Goal: Information Seeking & Learning: Learn about a topic

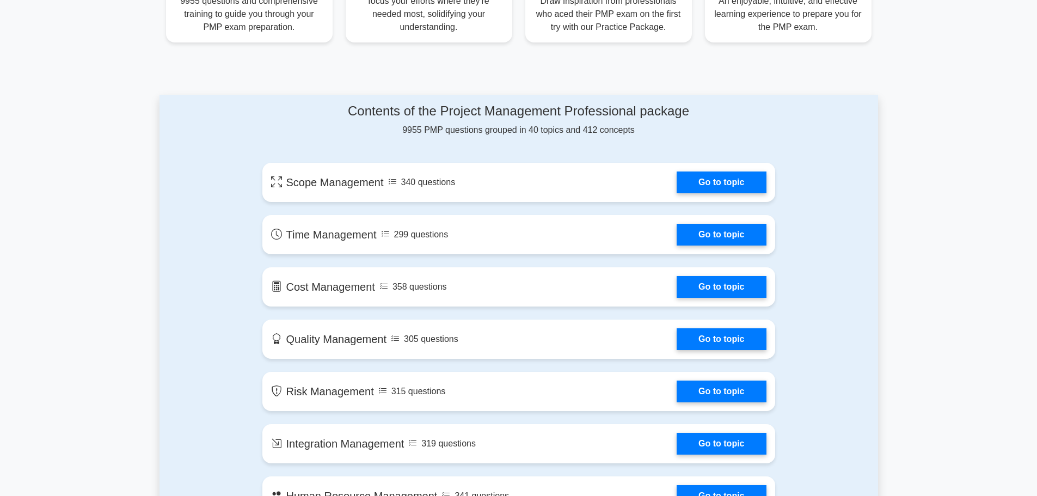
scroll to position [490, 0]
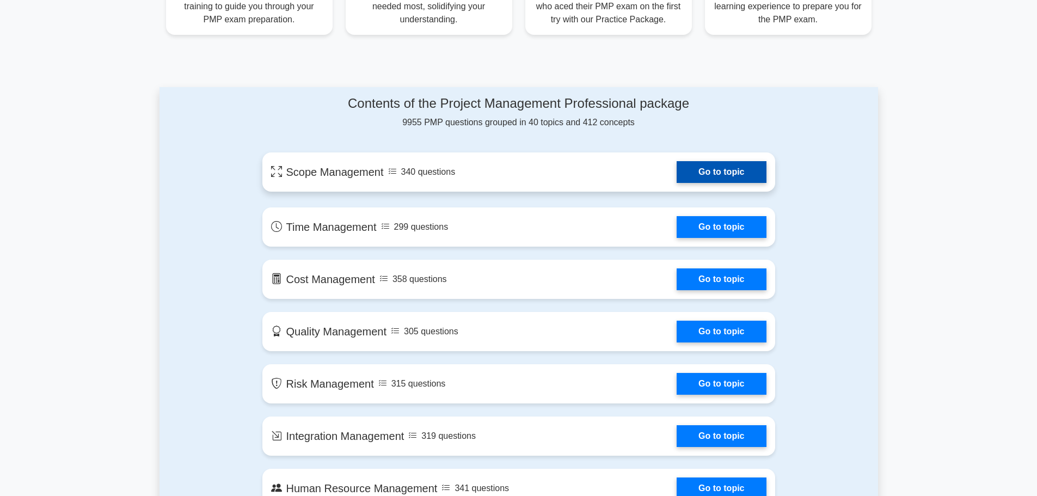
click at [709, 170] on link "Go to topic" at bounding box center [721, 172] width 89 height 22
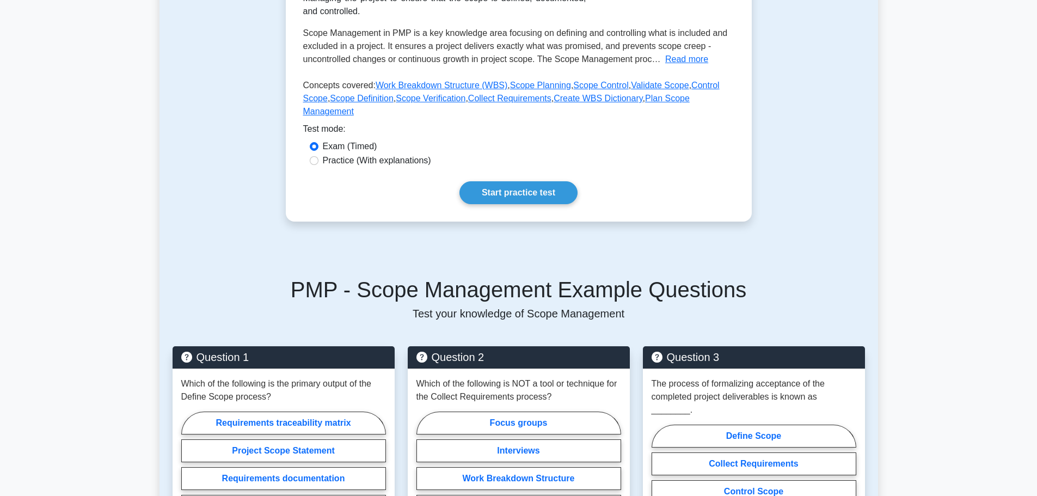
scroll to position [327, 0]
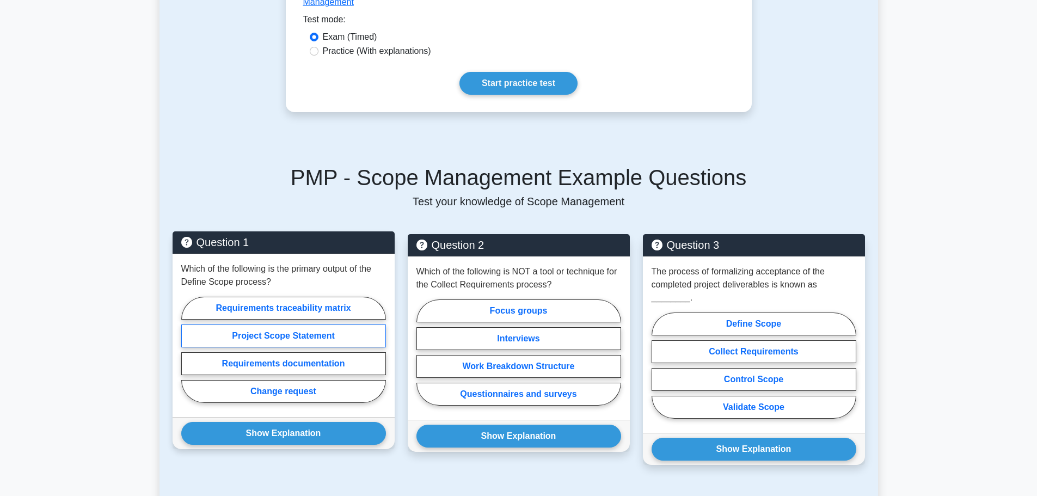
click at [261, 325] on label "Project Scope Statement" at bounding box center [283, 336] width 205 height 23
click at [188, 350] on input "Project Scope Statement" at bounding box center [184, 353] width 7 height 7
radio input "true"
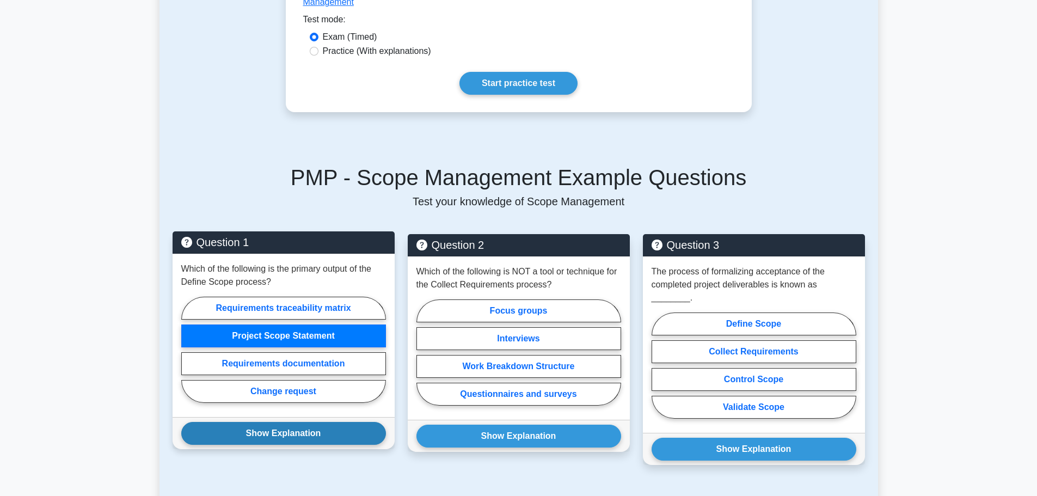
click at [297, 422] on button "Show Explanation" at bounding box center [283, 433] width 205 height 23
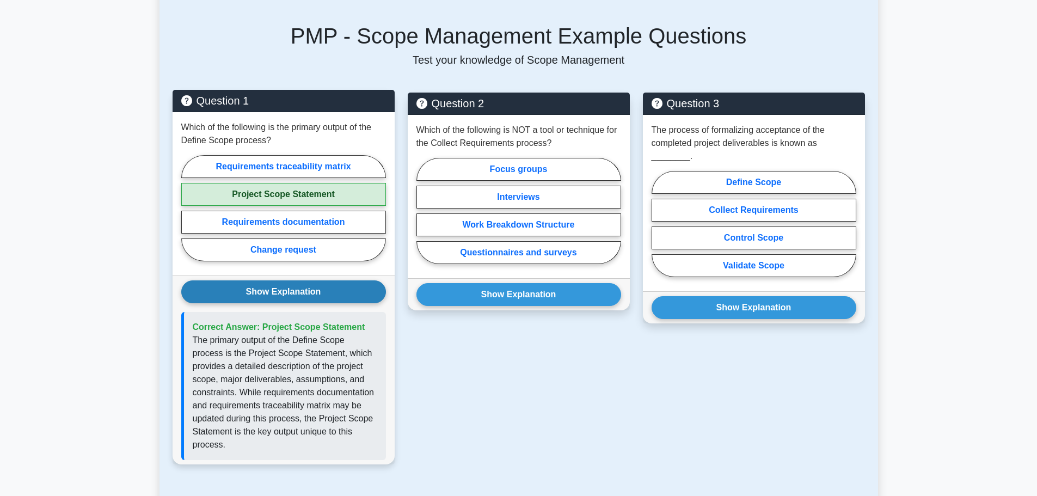
scroll to position [490, 0]
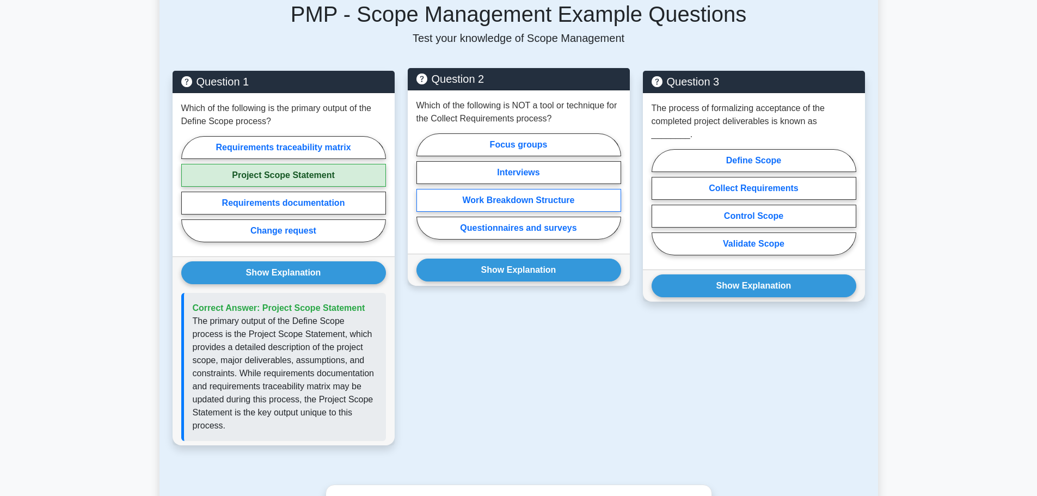
click at [534, 189] on label "Work Breakdown Structure" at bounding box center [519, 200] width 205 height 23
click at [424, 186] on input "Work Breakdown Structure" at bounding box center [420, 189] width 7 height 7
radio input "true"
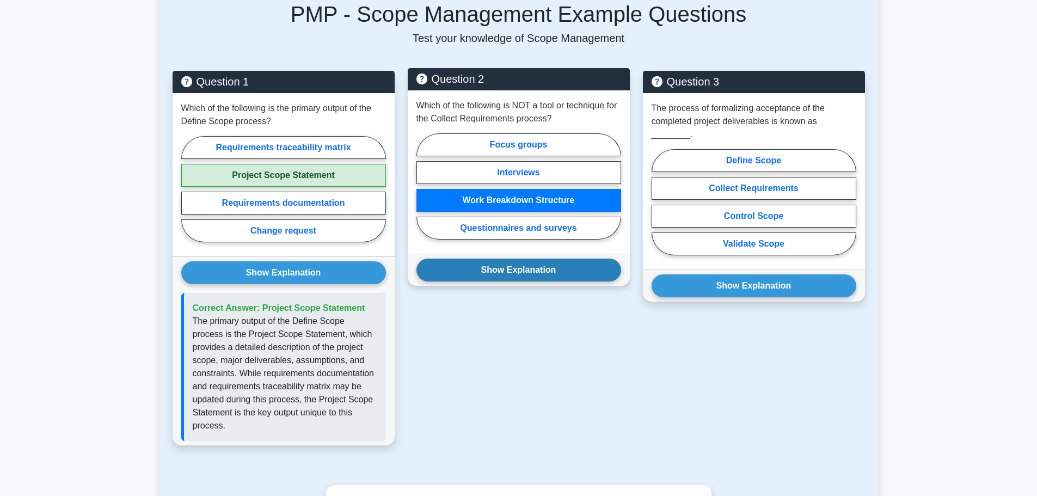
click at [520, 259] on button "Show Explanation" at bounding box center [519, 270] width 205 height 23
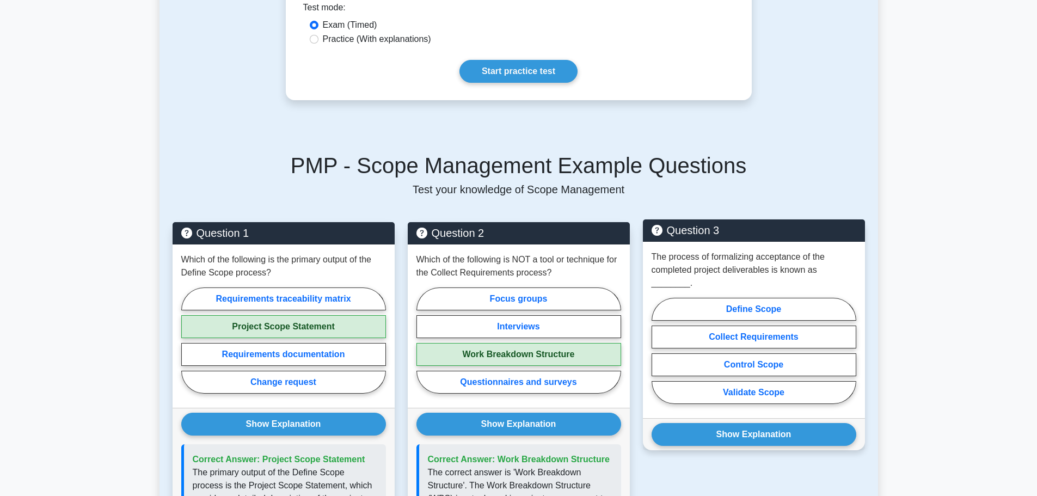
scroll to position [327, 0]
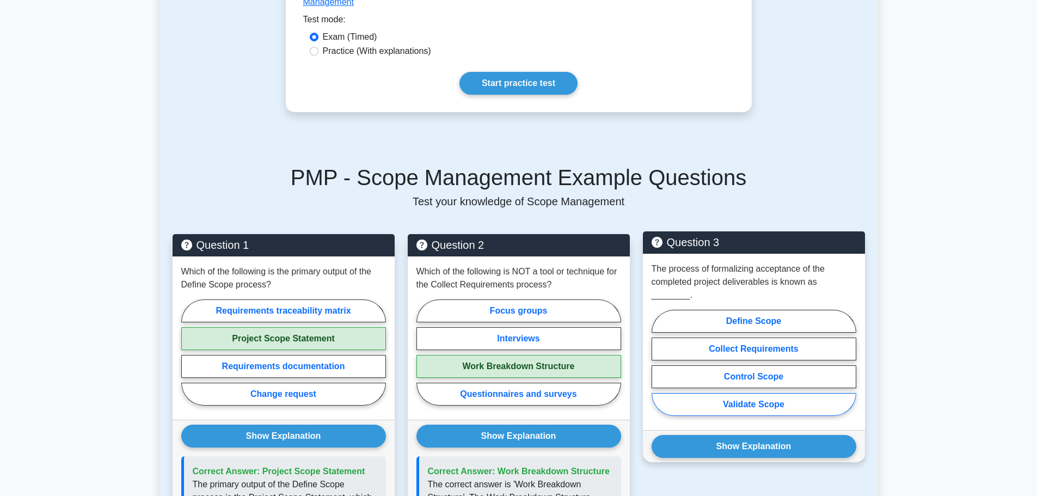
click at [751, 393] on label "Validate Scope" at bounding box center [754, 404] width 205 height 23
click at [659, 370] on input "Validate Scope" at bounding box center [655, 366] width 7 height 7
radio input "true"
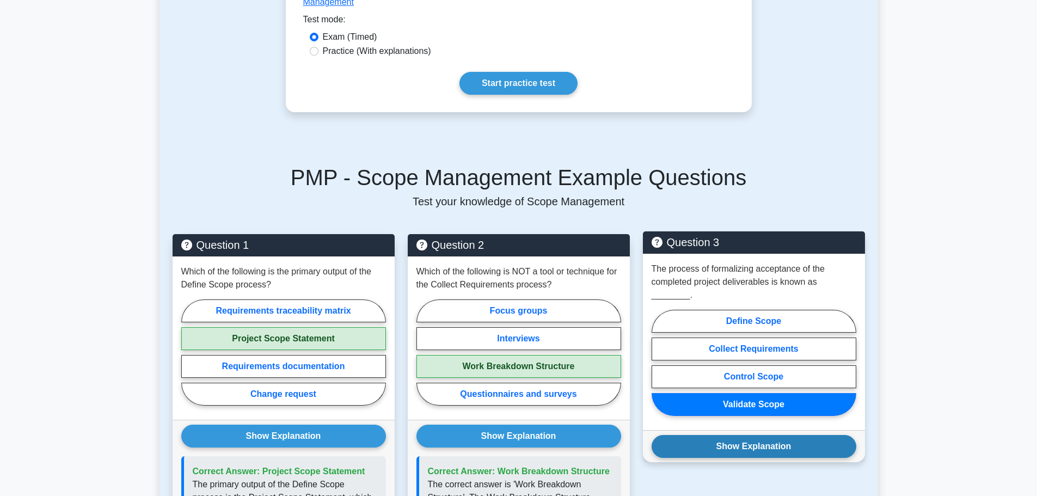
click at [763, 435] on button "Show Explanation" at bounding box center [754, 446] width 205 height 23
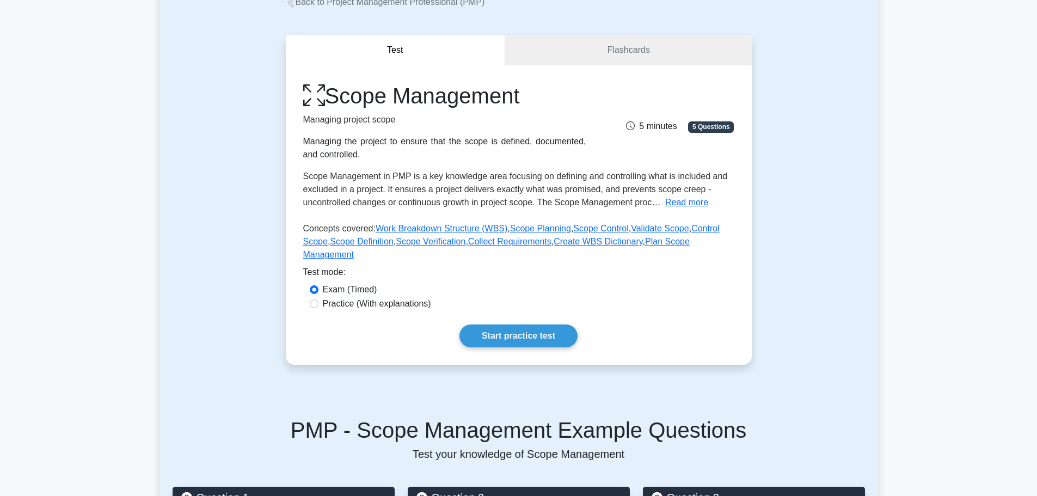
scroll to position [54, 0]
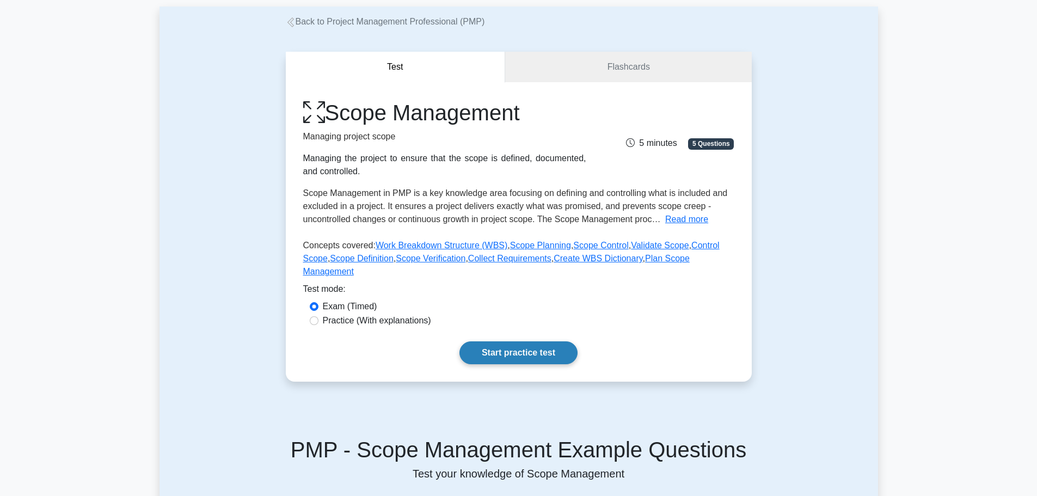
click at [529, 341] on link "Start practice test" at bounding box center [519, 352] width 118 height 23
click at [314, 316] on input "Practice (With explanations)" at bounding box center [314, 320] width 9 height 9
radio input "true"
click at [521, 342] on link "Start practice test" at bounding box center [519, 352] width 118 height 23
click at [314, 302] on input "Exam (Timed)" at bounding box center [314, 306] width 9 height 9
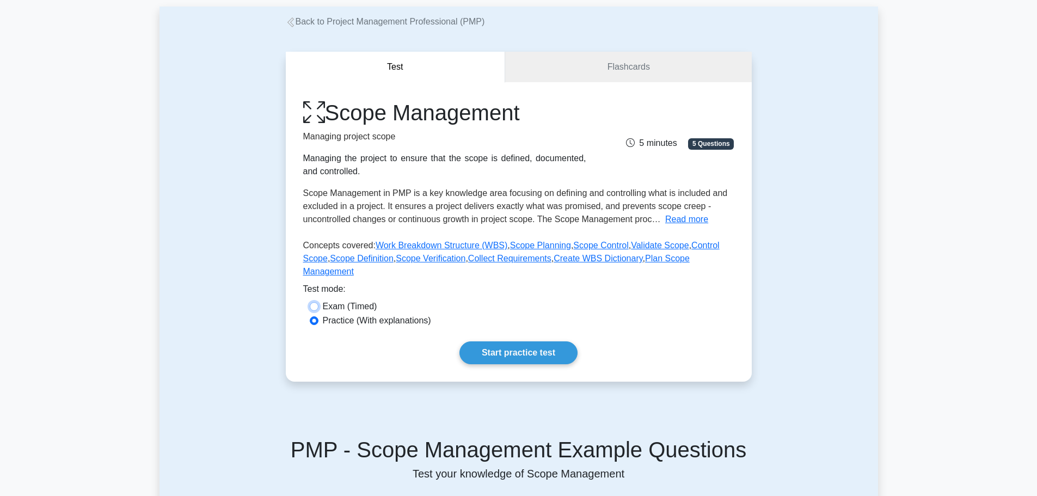
radio input "true"
click at [542, 246] on link "Scope Planning" at bounding box center [540, 245] width 61 height 9
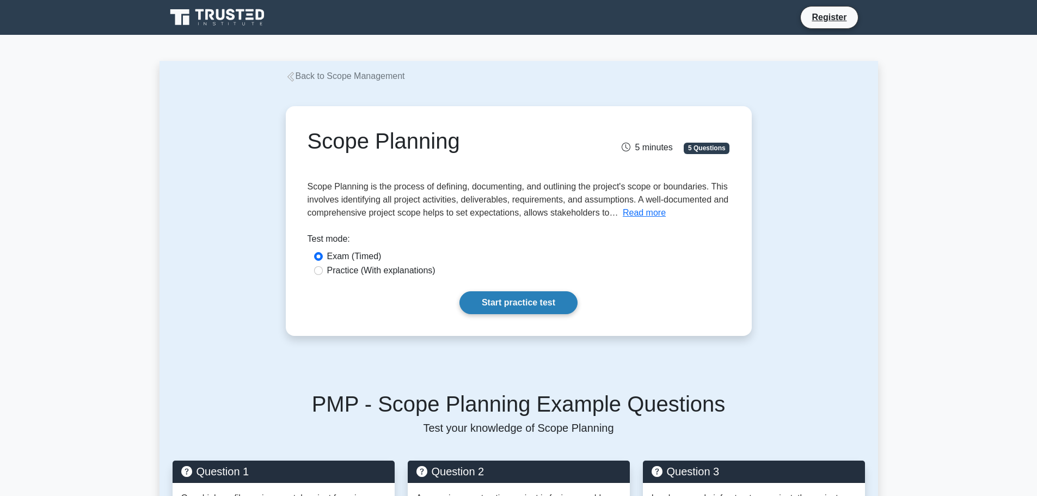
click at [530, 305] on link "Start practice test" at bounding box center [519, 302] width 118 height 23
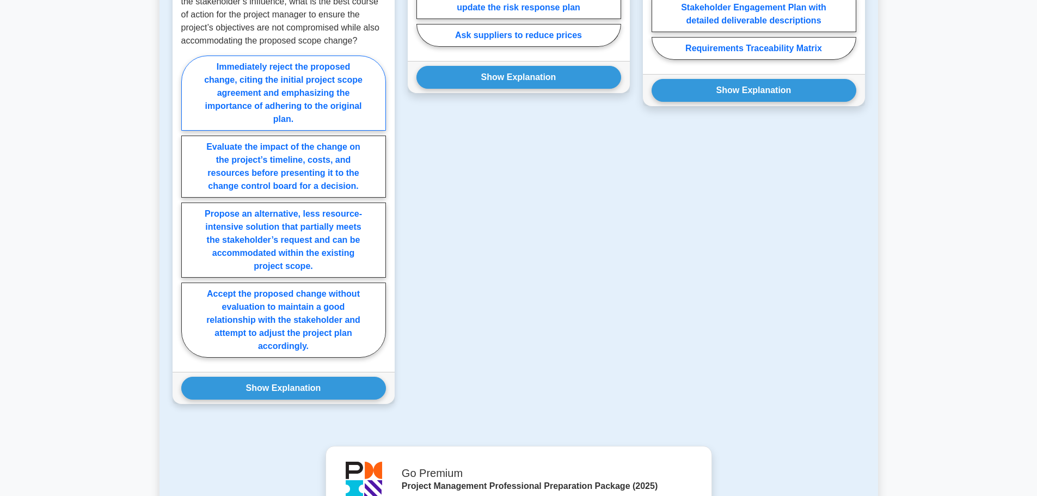
scroll to position [653, 0]
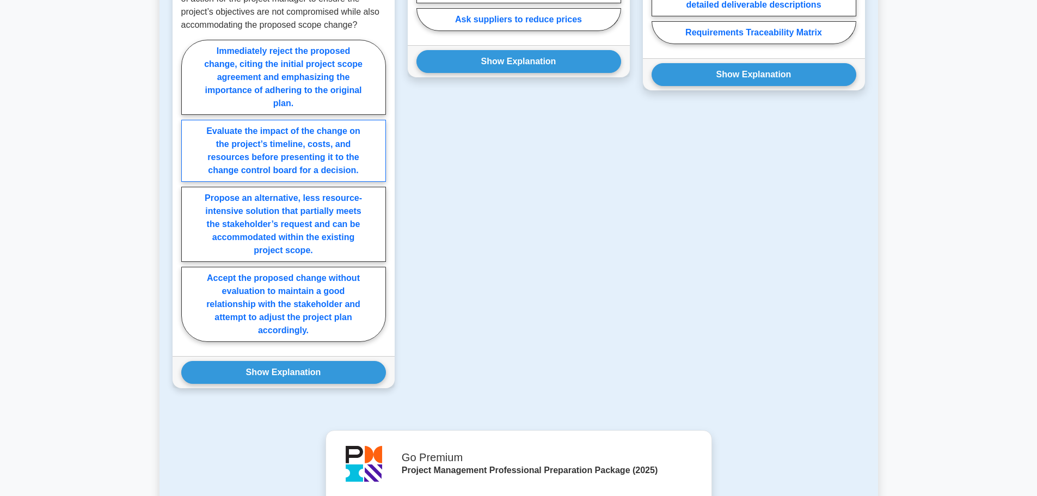
click at [255, 145] on label "Evaluate the impact of the change on the project’s timeline, costs, and resourc…" at bounding box center [283, 151] width 205 height 62
click at [188, 191] on input "Evaluate the impact of the change on the project’s timeline, costs, and resourc…" at bounding box center [184, 194] width 7 height 7
radio input "true"
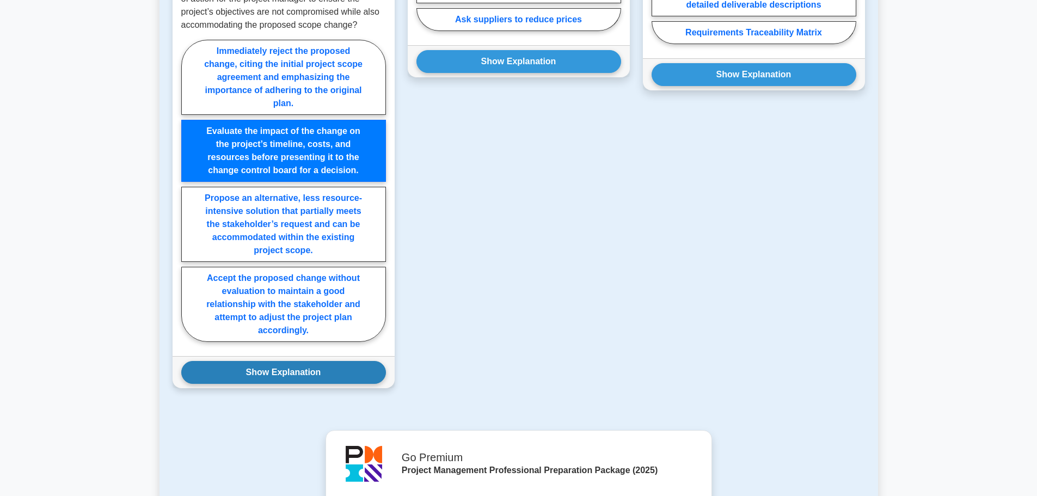
click at [284, 373] on button "Show Explanation" at bounding box center [283, 372] width 205 height 23
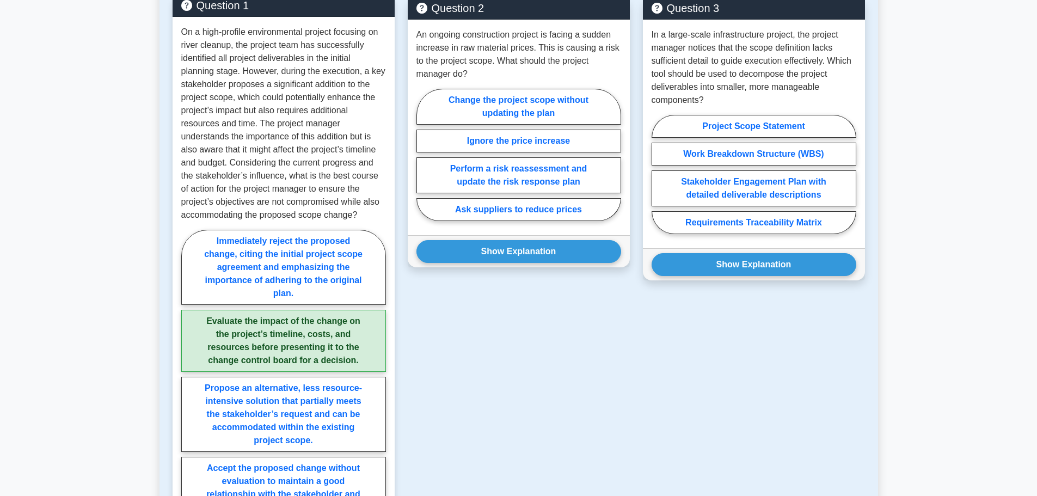
scroll to position [436, 0]
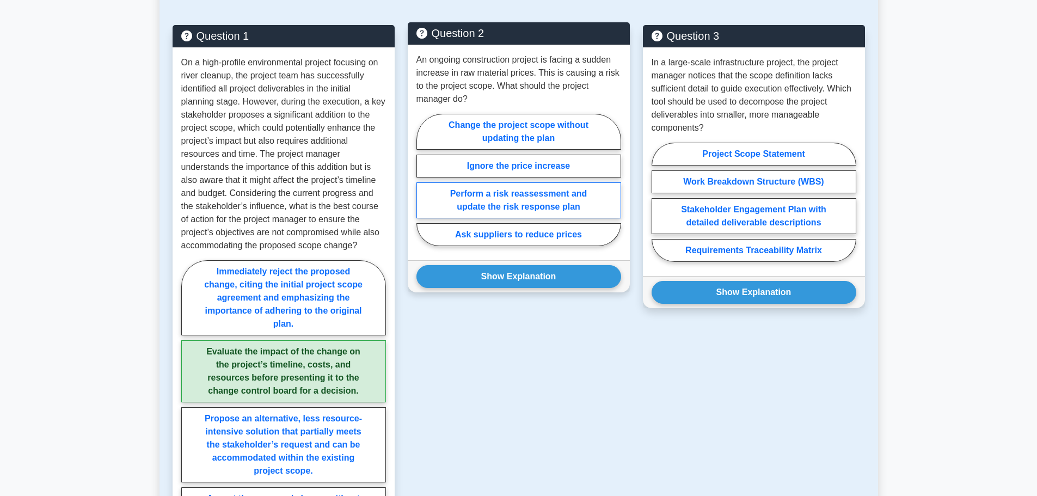
click at [571, 192] on label "Perform a risk reassessment and update the risk response plan" at bounding box center [519, 200] width 205 height 36
click at [424, 187] on input "Perform a risk reassessment and update the risk response plan" at bounding box center [420, 183] width 7 height 7
radio input "true"
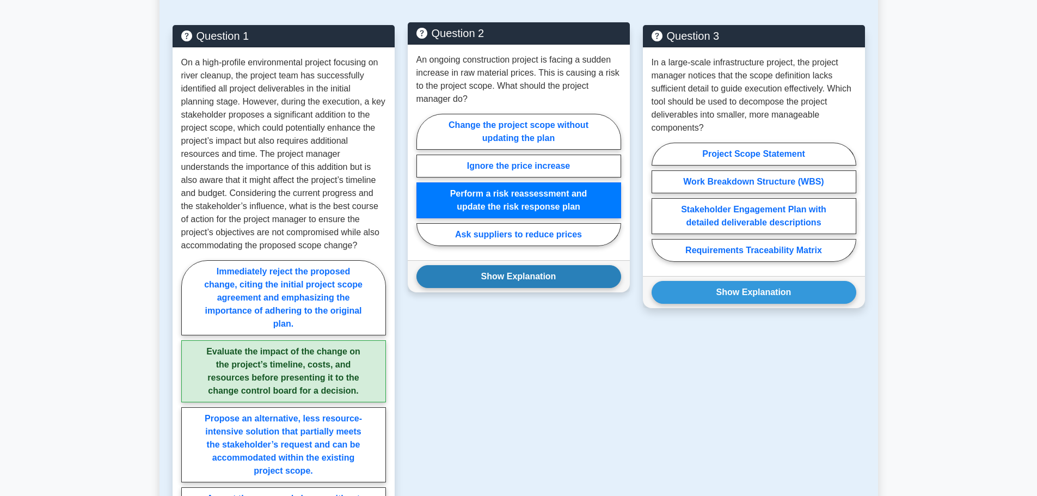
click at [512, 276] on button "Show Explanation" at bounding box center [519, 276] width 205 height 23
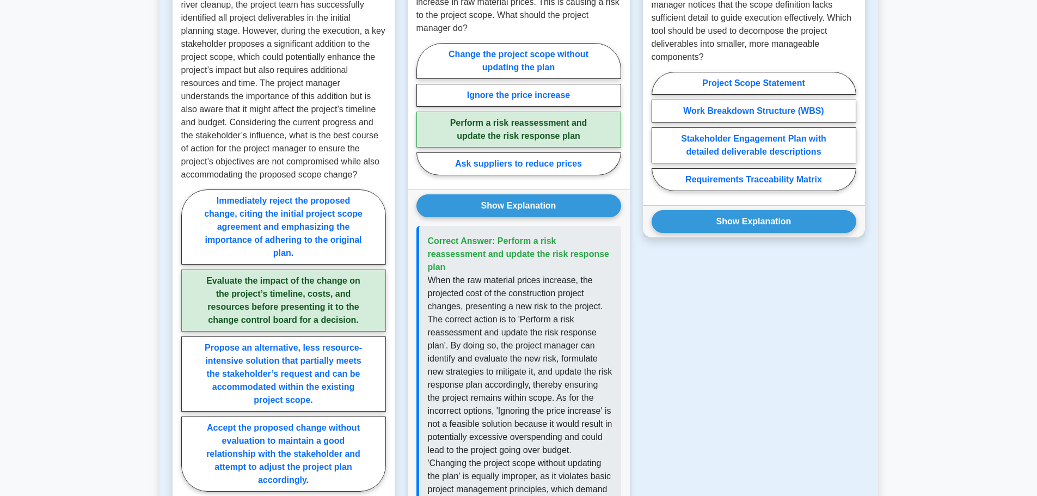
scroll to position [381, 0]
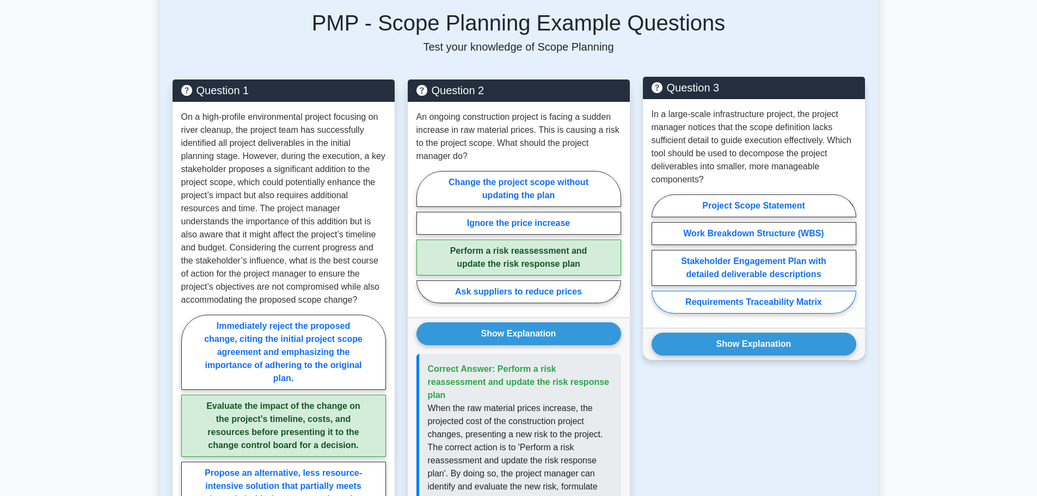
click at [762, 302] on label "Requirements Traceability Matrix" at bounding box center [754, 302] width 205 height 23
click at [659, 261] on input "Requirements Traceability Matrix" at bounding box center [655, 257] width 7 height 7
radio input "true"
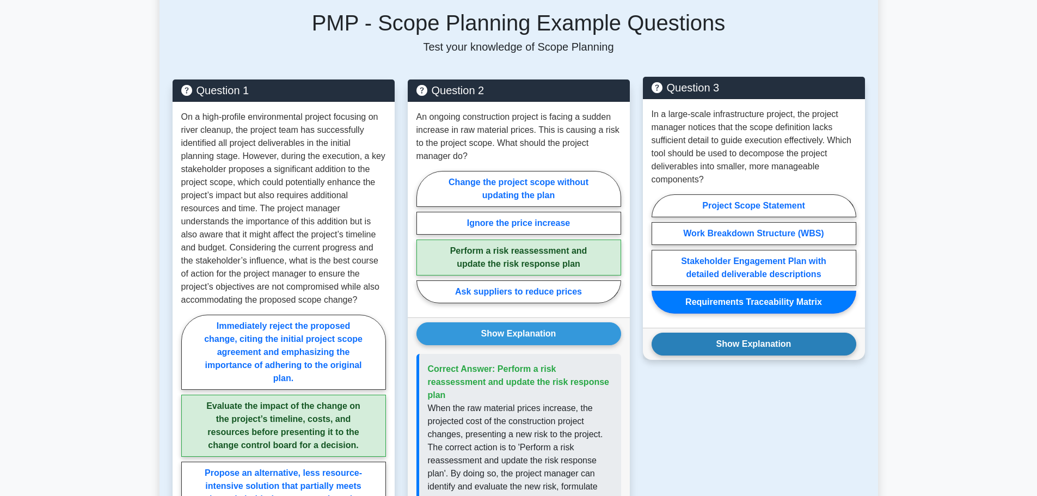
click at [738, 345] on button "Show Explanation" at bounding box center [754, 344] width 205 height 23
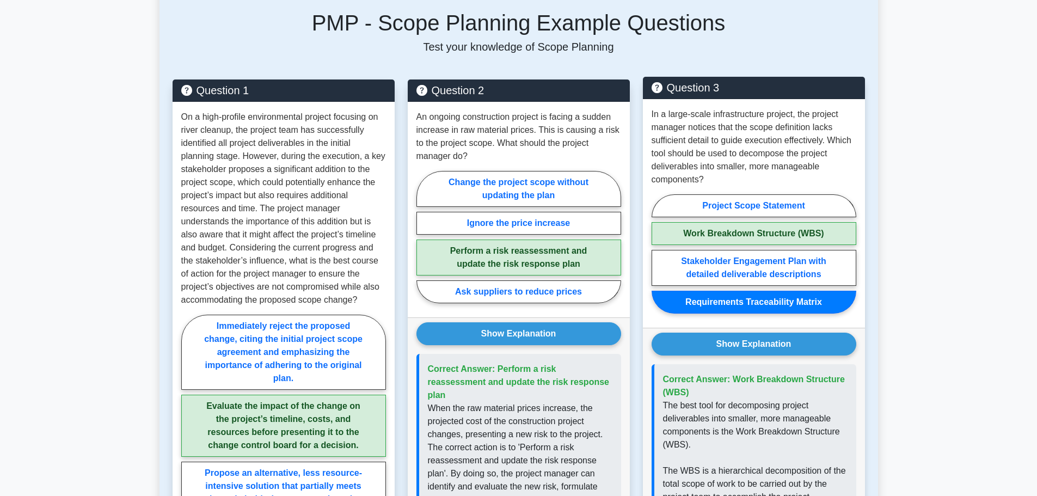
click at [732, 231] on label "Work Breakdown Structure (WBS)" at bounding box center [754, 233] width 205 height 23
click at [659, 254] on input "Work Breakdown Structure (WBS)" at bounding box center [655, 257] width 7 height 7
radio input "true"
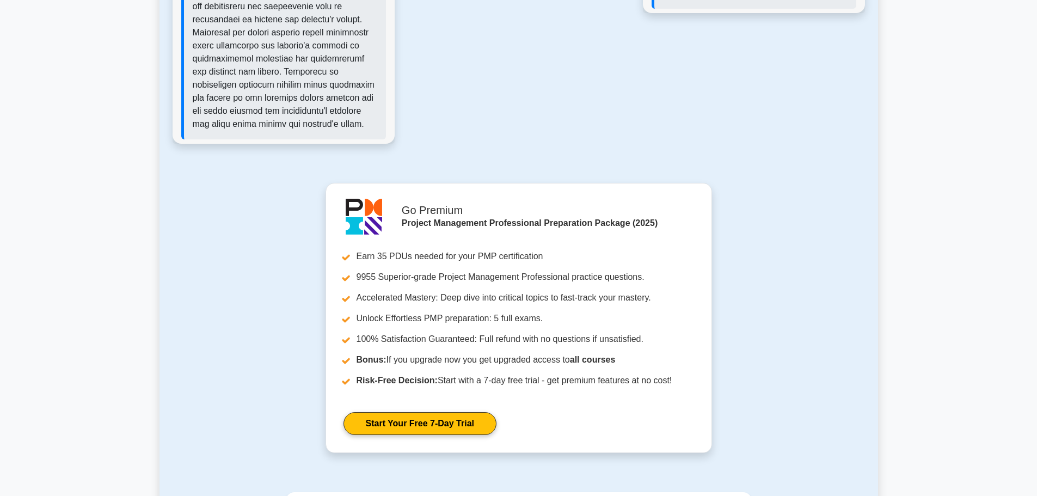
scroll to position [1416, 0]
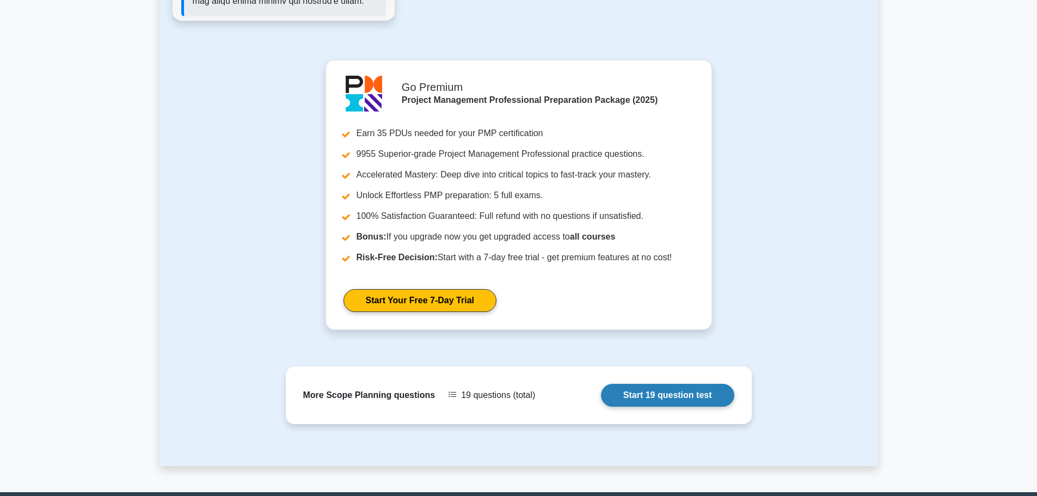
click at [672, 396] on link "Start 19 question test" at bounding box center [667, 395] width 133 height 23
